Goal: Entertainment & Leisure: Browse casually

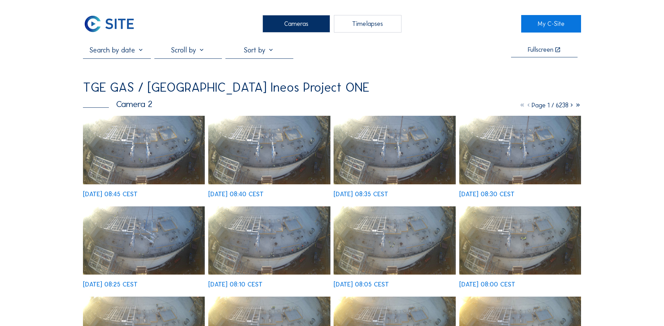
click at [177, 168] on img at bounding box center [144, 150] width 122 height 69
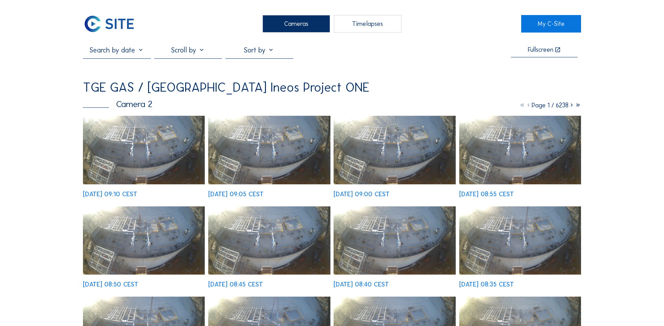
click at [138, 154] on img at bounding box center [144, 150] width 122 height 69
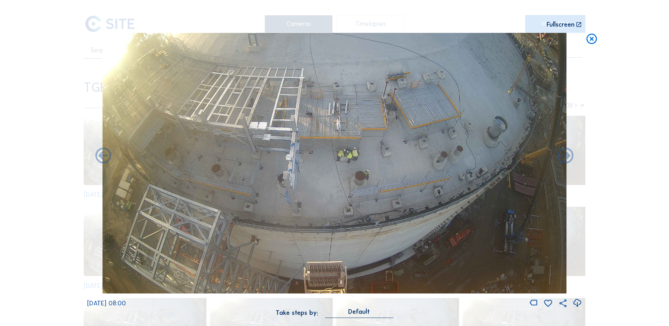
click at [595, 39] on icon at bounding box center [591, 39] width 13 height 13
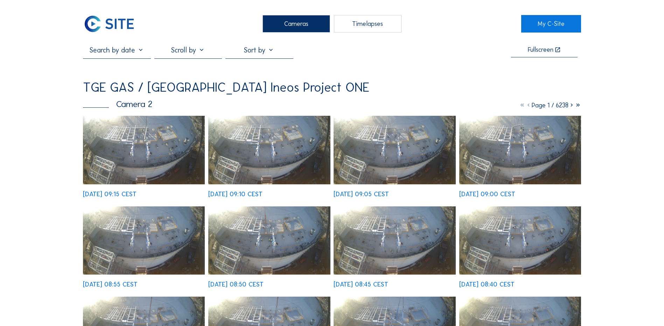
click at [300, 32] on div "Cameras" at bounding box center [296, 23] width 68 height 17
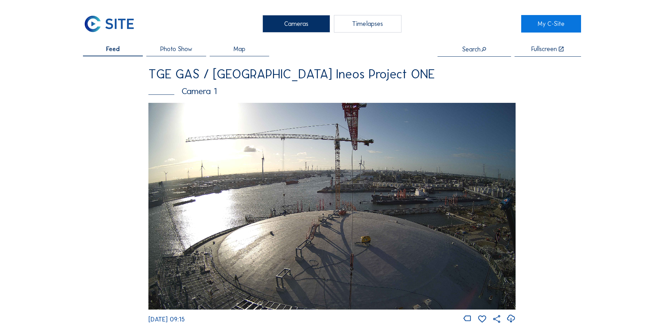
click at [291, 221] on img at bounding box center [331, 206] width 367 height 206
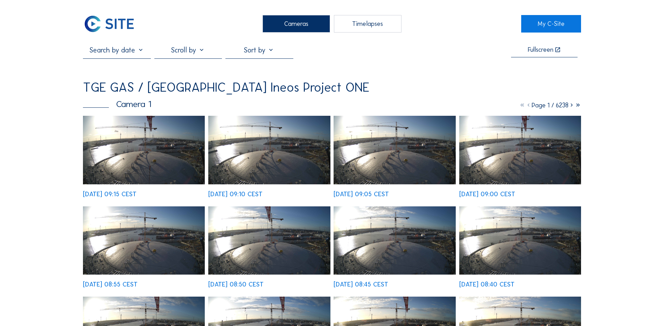
click at [162, 157] on img at bounding box center [144, 150] width 122 height 69
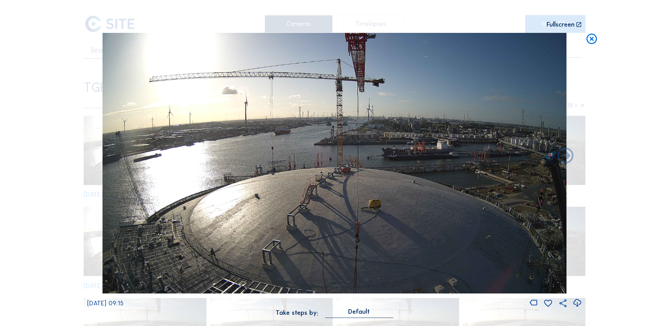
click at [577, 302] on icon at bounding box center [576, 303] width 9 height 12
click at [637, 96] on div "Scroll to travel through time | Press 'Alt' Button + Scroll to Zoom | Click and…" at bounding box center [334, 163] width 669 height 326
click at [594, 37] on icon at bounding box center [591, 39] width 13 height 13
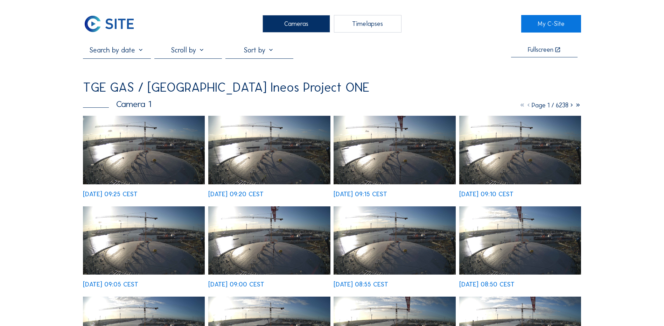
click at [131, 144] on img at bounding box center [144, 150] width 122 height 69
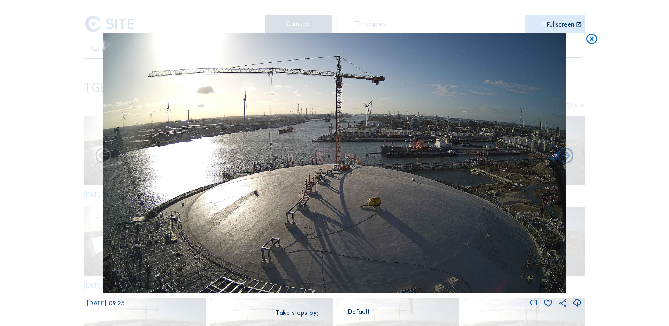
click at [579, 303] on icon at bounding box center [576, 303] width 9 height 12
click at [650, 159] on div "Scroll to travel through time | Press 'Alt' Button + Scroll to Zoom | Click and…" at bounding box center [334, 163] width 669 height 326
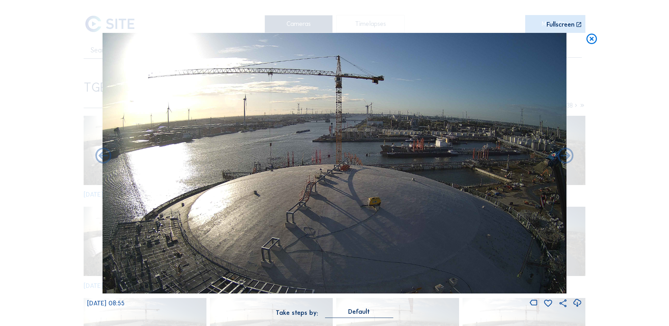
click at [597, 34] on icon at bounding box center [591, 39] width 13 height 13
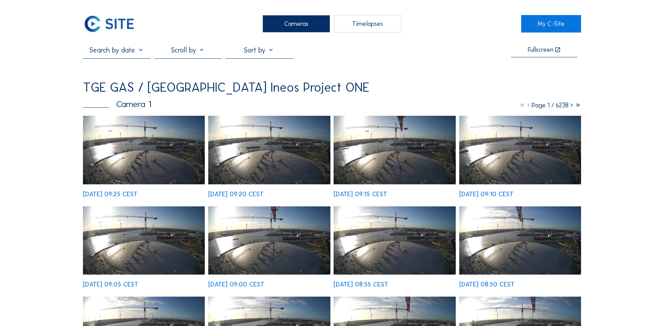
click at [293, 22] on div "Cameras" at bounding box center [296, 23] width 68 height 17
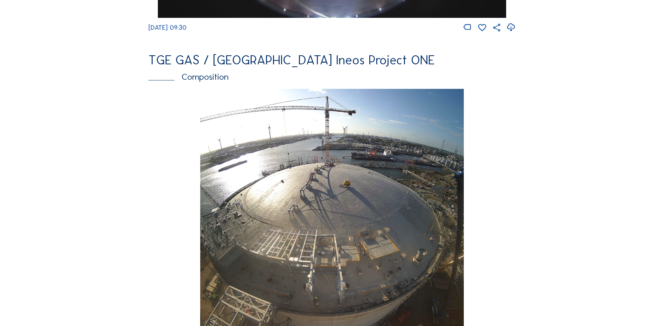
scroll to position [909, 0]
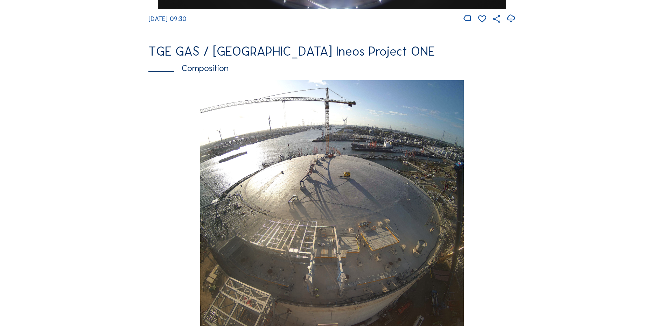
click at [295, 165] on img at bounding box center [331, 210] width 263 height 261
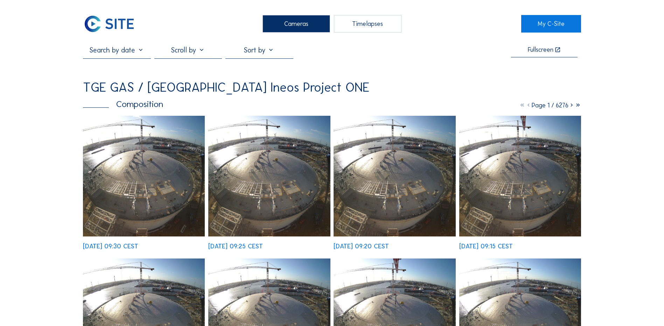
click at [150, 179] on img at bounding box center [144, 176] width 122 height 121
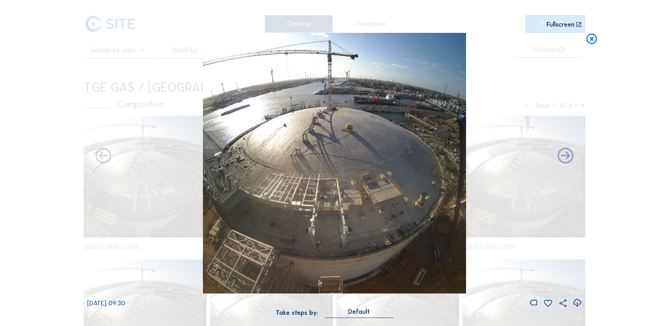
click at [578, 304] on icon at bounding box center [576, 303] width 9 height 12
click at [645, 35] on div "Scroll to travel through time | Press 'Alt' Button + Scroll to Zoom | Click and…" at bounding box center [334, 163] width 669 height 326
click at [333, 150] on img at bounding box center [334, 163] width 263 height 261
click at [590, 41] on icon at bounding box center [591, 39] width 13 height 13
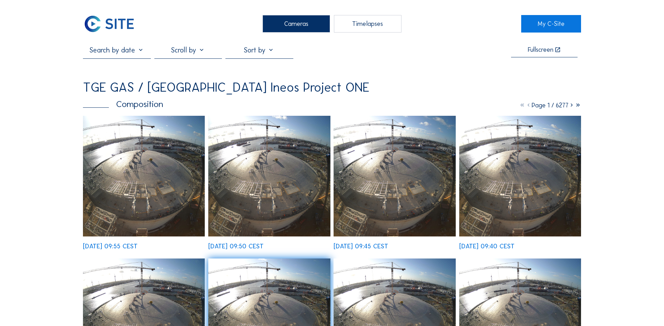
click at [135, 183] on img at bounding box center [144, 176] width 122 height 121
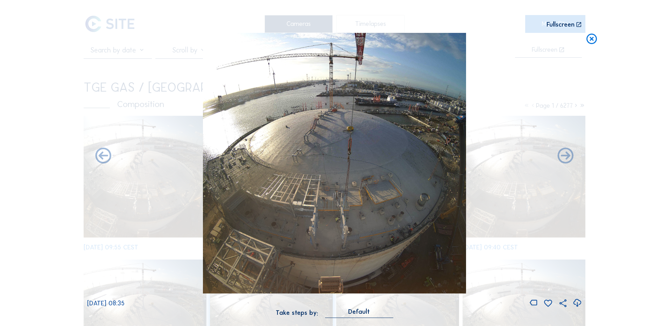
click at [588, 41] on icon at bounding box center [591, 39] width 13 height 13
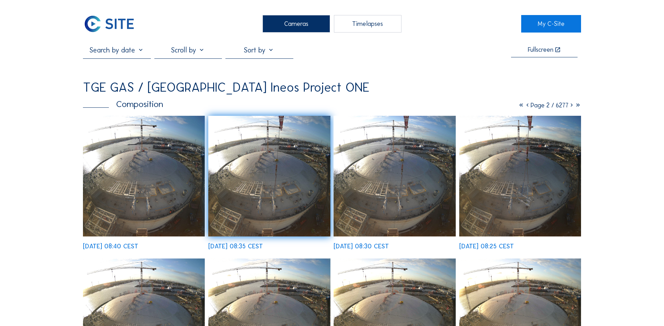
click at [279, 23] on div "Cameras" at bounding box center [296, 23] width 68 height 17
